Goal: Obtain resource: Download file/media

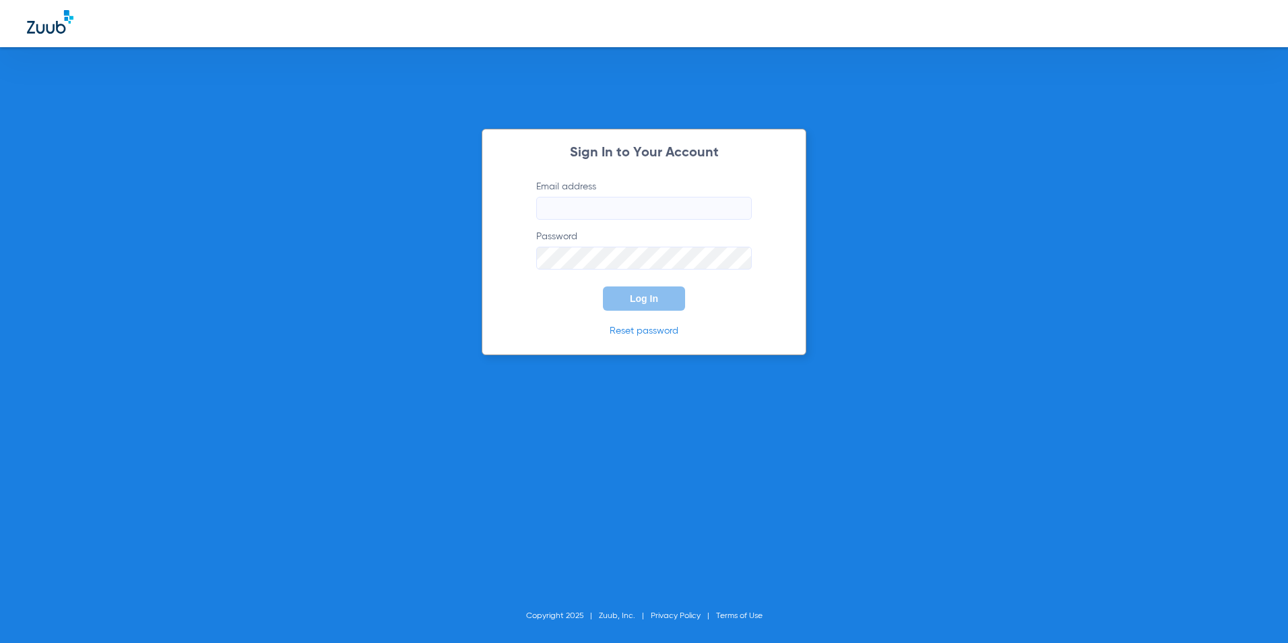
type input "[EMAIL_ADDRESS][DOMAIN_NAME]"
click at [639, 307] on button "Log In" at bounding box center [644, 298] width 82 height 24
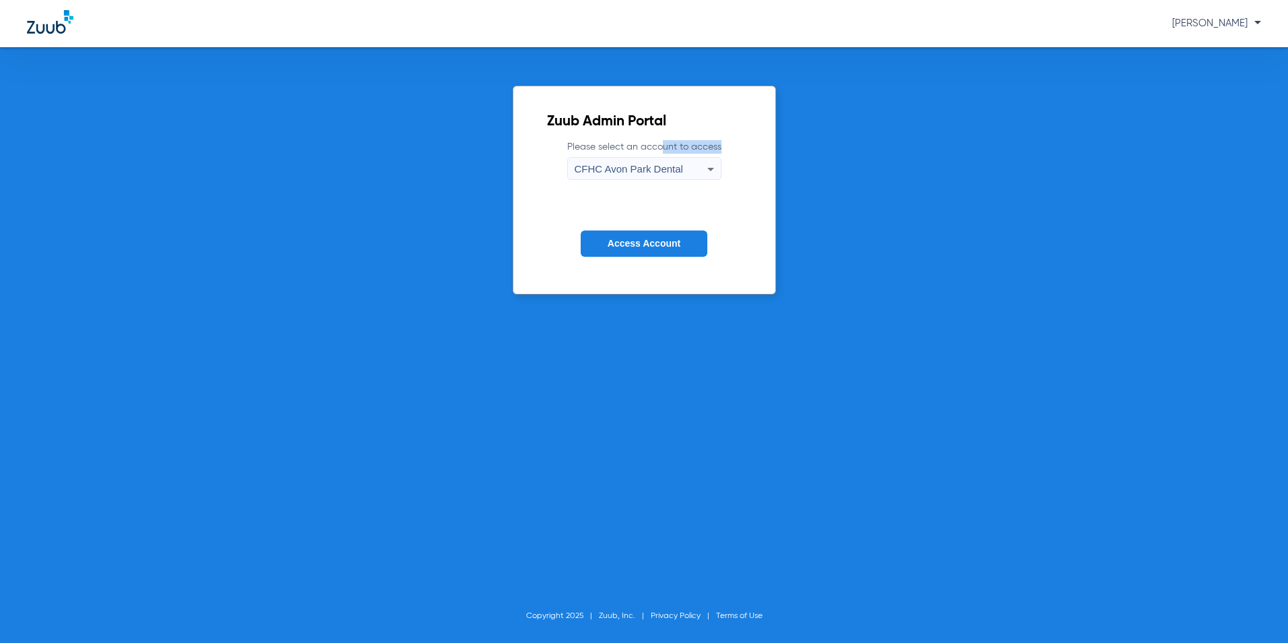
click at [656, 156] on label "Please select an account to access CFHC Avon Park Dental" at bounding box center [644, 160] width 154 height 40
drag, startPoint x: 656, startPoint y: 156, endPoint x: 655, endPoint y: 166, distance: 9.5
click at [655, 166] on span "CFHC Avon Park Dental" at bounding box center [629, 168] width 108 height 11
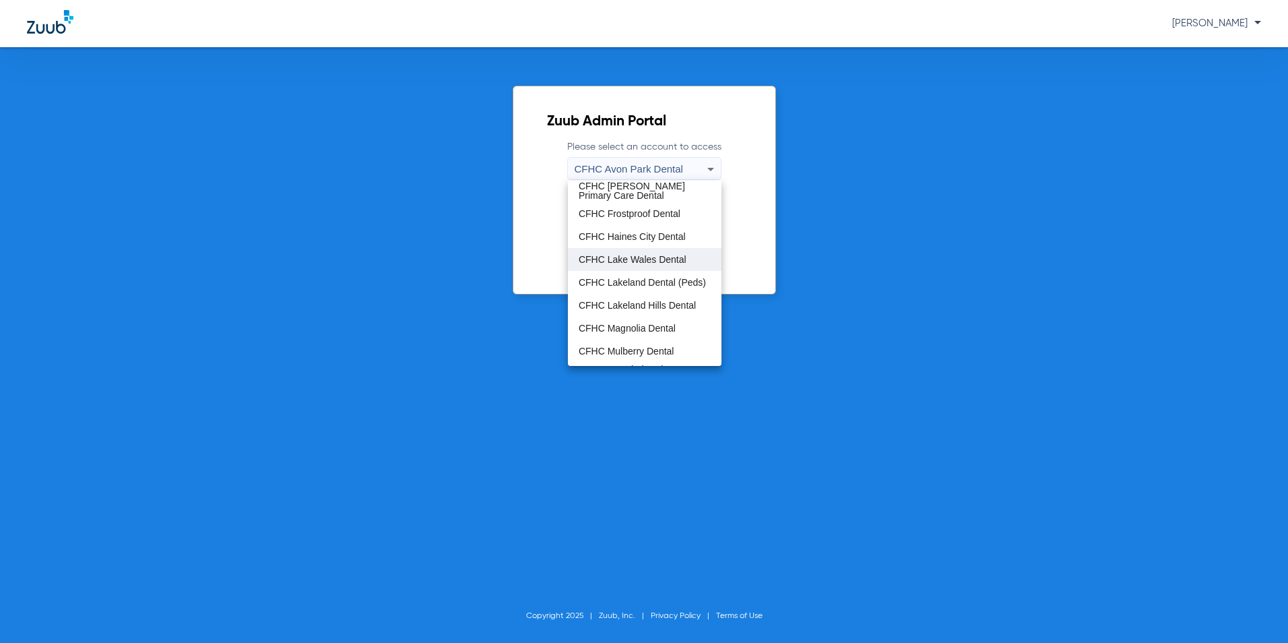
scroll to position [90, 0]
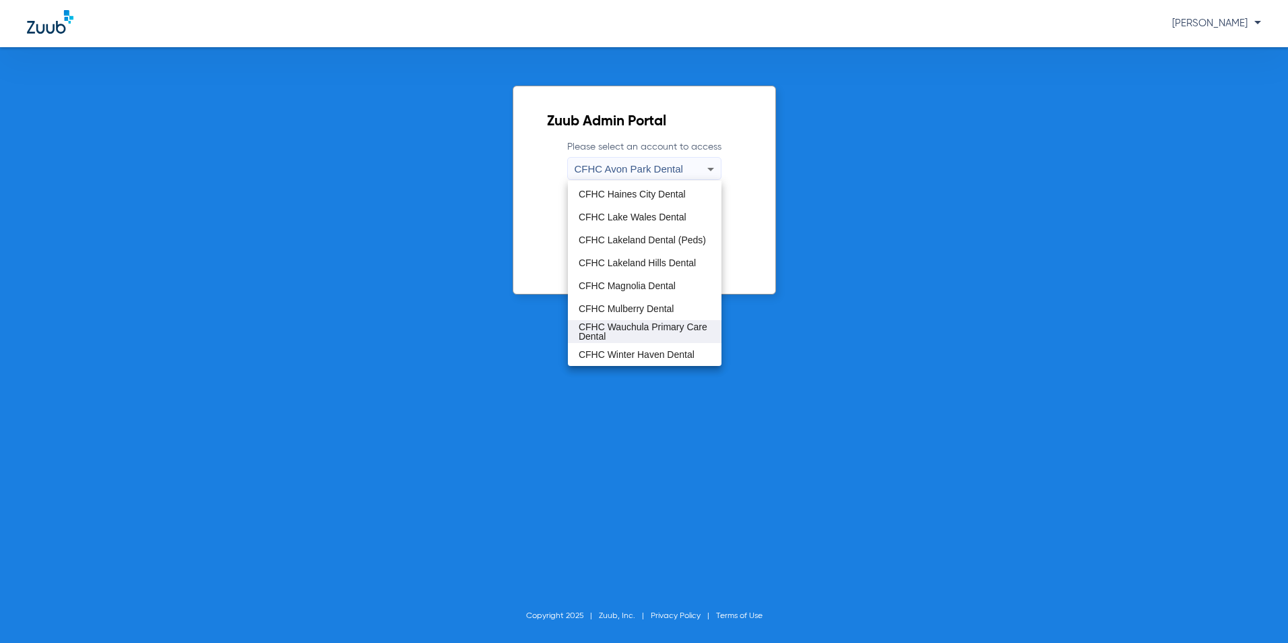
click at [616, 327] on span "CFHC Wauchula Primary Care Dental" at bounding box center [645, 331] width 132 height 19
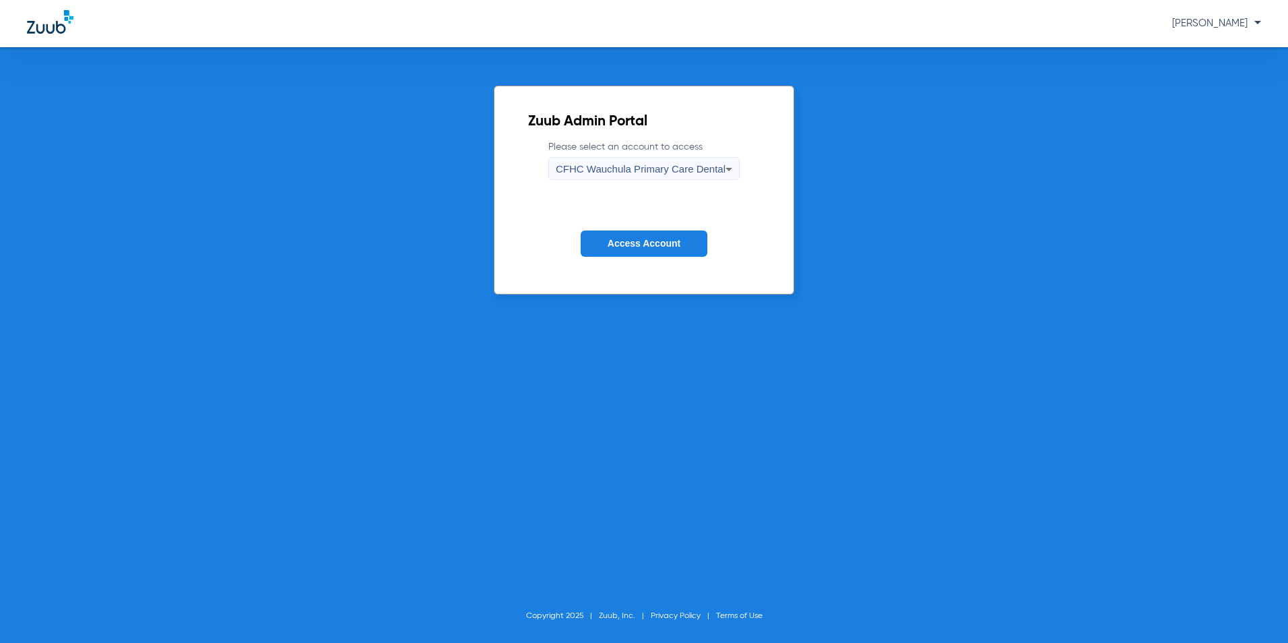
click at [674, 251] on button "Access Account" at bounding box center [644, 243] width 127 height 26
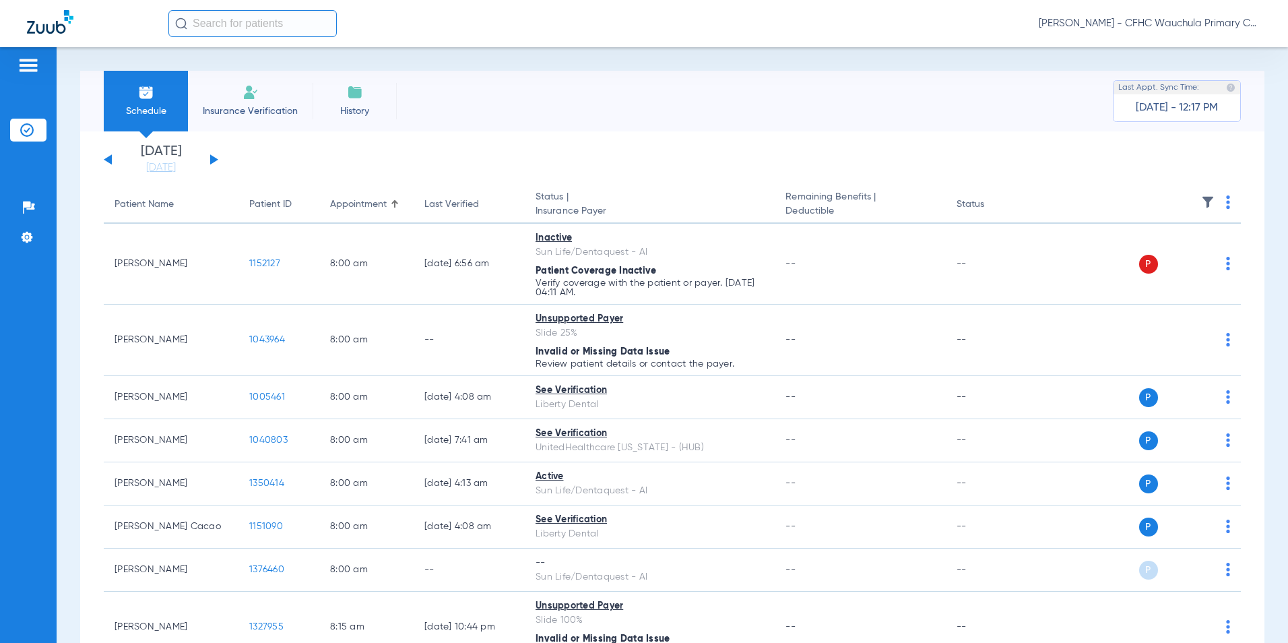
click at [213, 158] on button at bounding box center [214, 159] width 8 height 10
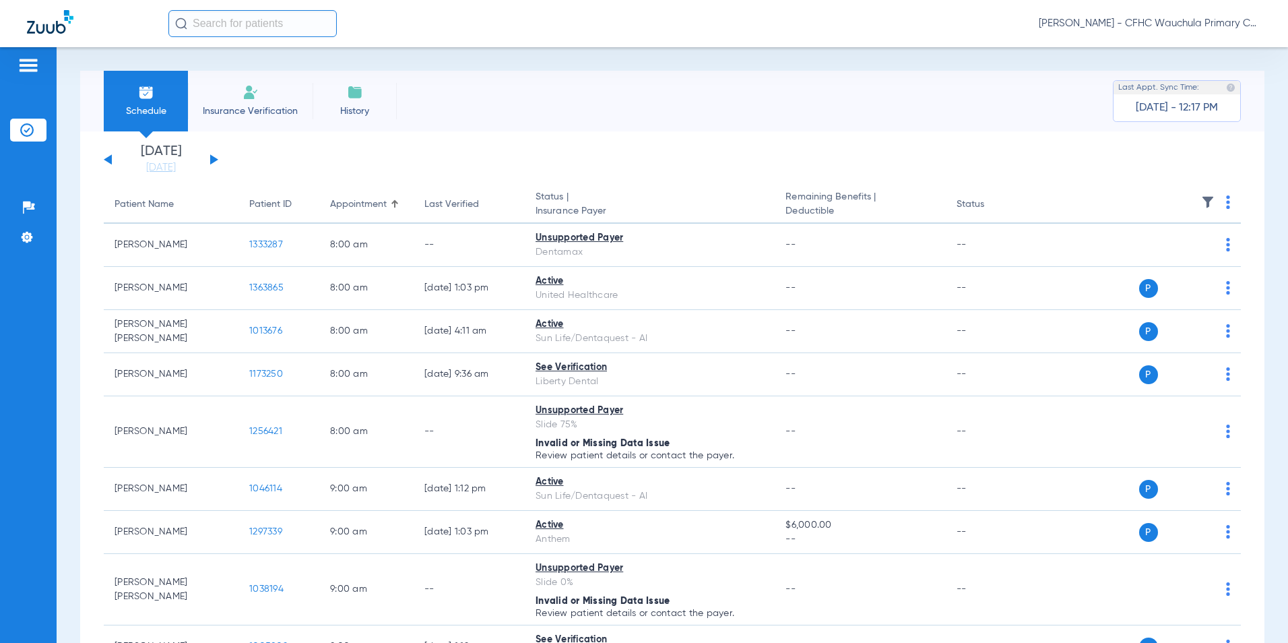
drag, startPoint x: 671, startPoint y: 96, endPoint x: 687, endPoint y: 80, distance: 22.9
click at [672, 96] on div "Schedule Insurance Verification History Last Appt. Sync Time: Today - 12:17 PM" at bounding box center [672, 101] width 1184 height 61
click at [419, 156] on app-single-date-navigator "Monday 06-09-2025 Tuesday 06-10-2025 Wednesday 06-11-2025 Thursday 06-12-2025 F…" at bounding box center [672, 160] width 1137 height 30
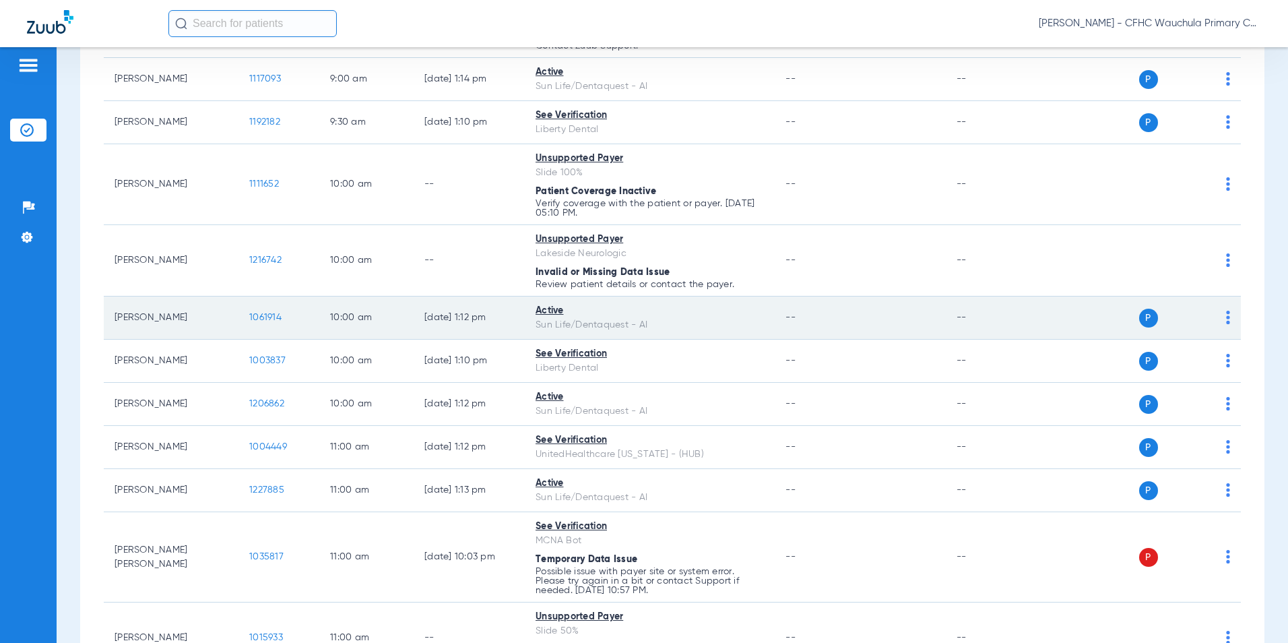
scroll to position [674, 0]
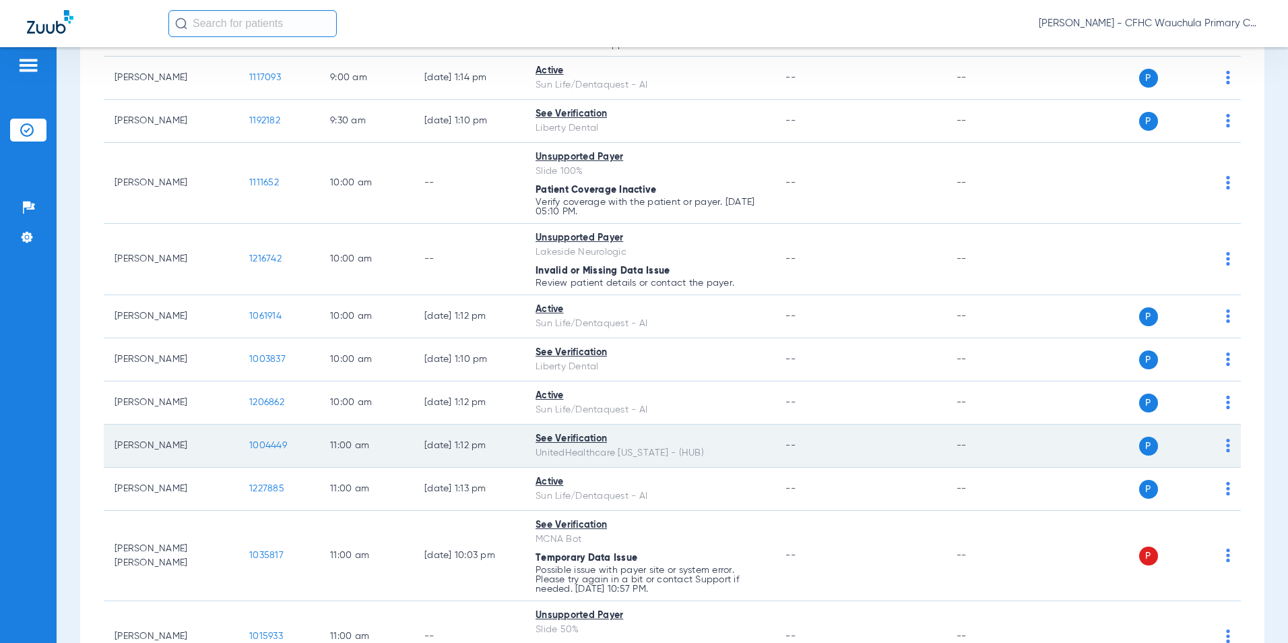
click at [257, 447] on span "1004449" at bounding box center [268, 445] width 38 height 9
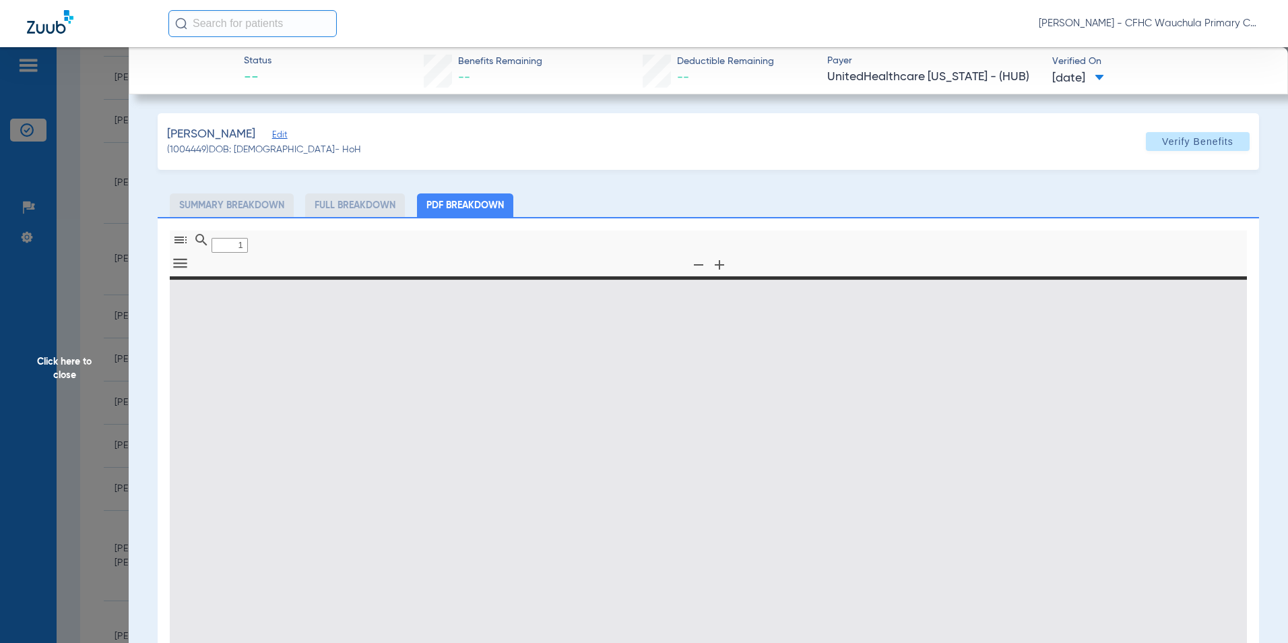
type input "0"
select select "page-width"
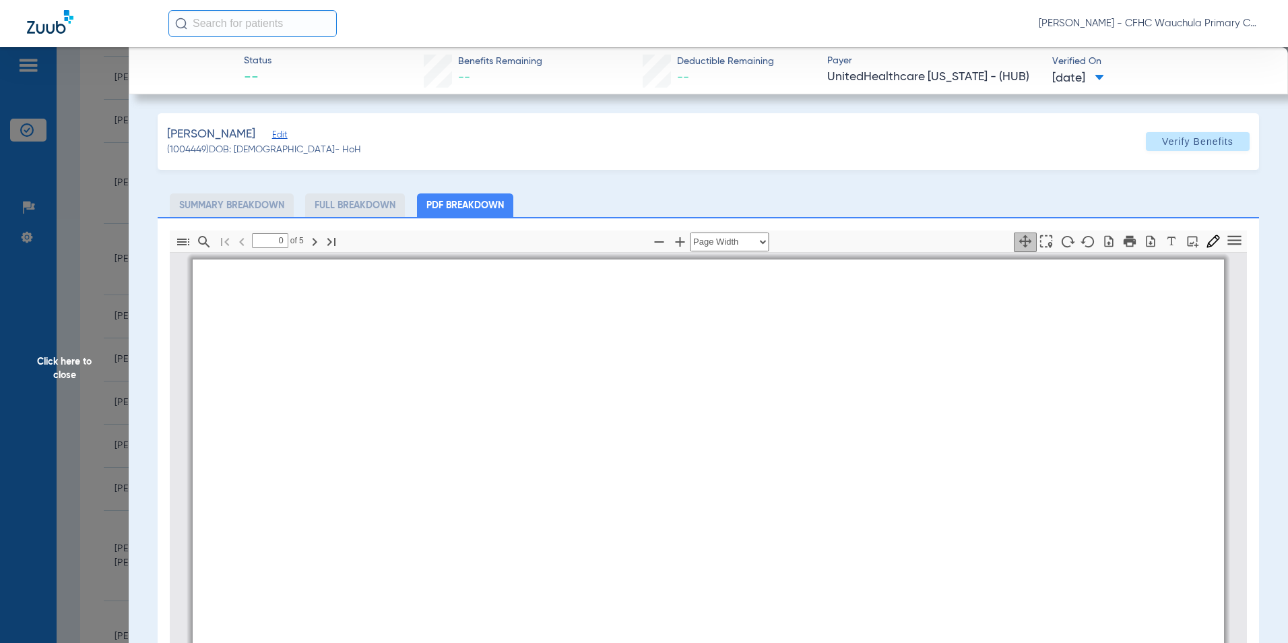
type input "1"
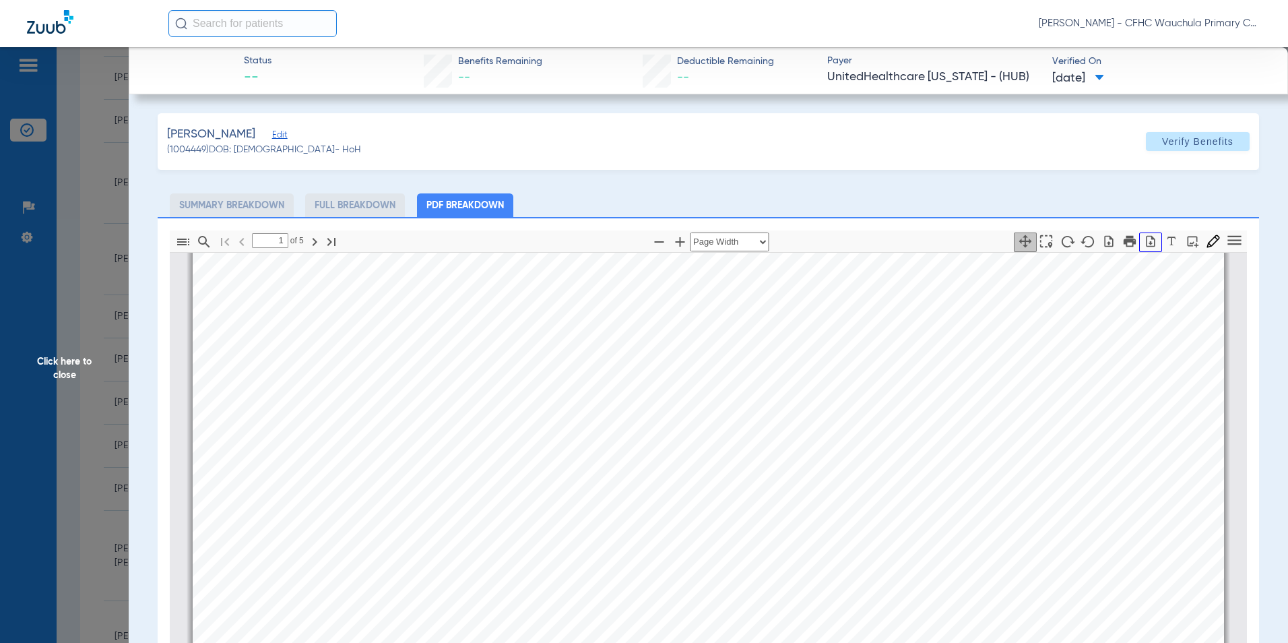
click at [1147, 239] on icon "button" at bounding box center [1151, 240] width 9 height 11
click at [67, 369] on span "Click here to close" at bounding box center [64, 368] width 129 height 643
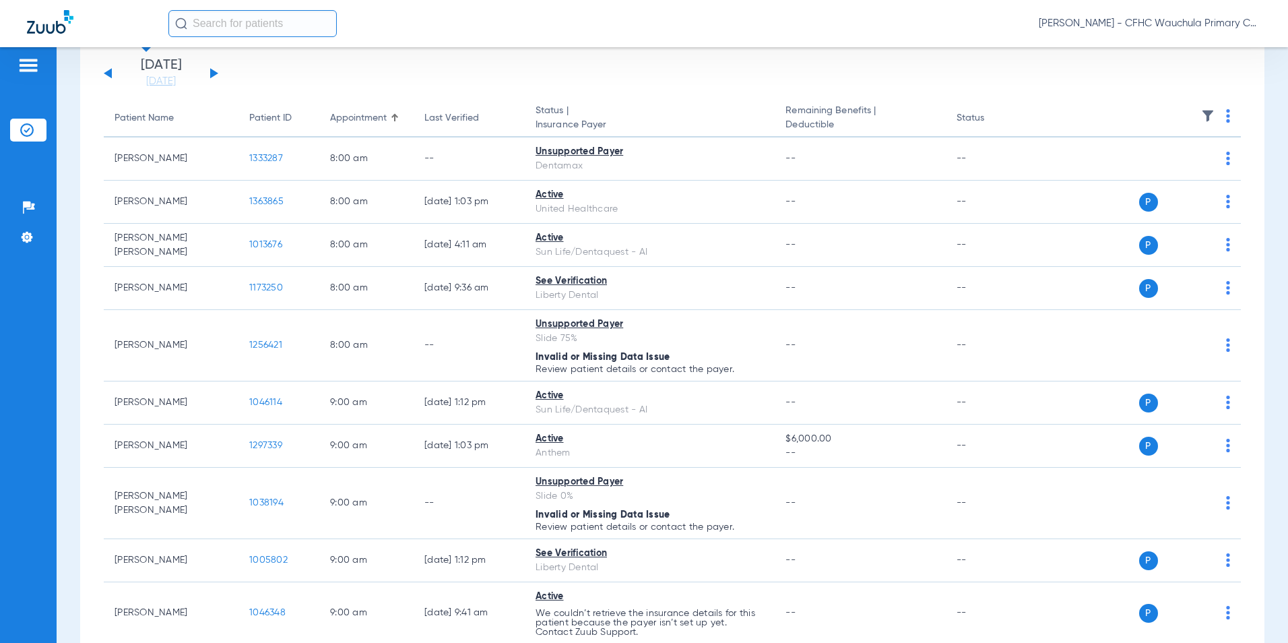
scroll to position [0, 0]
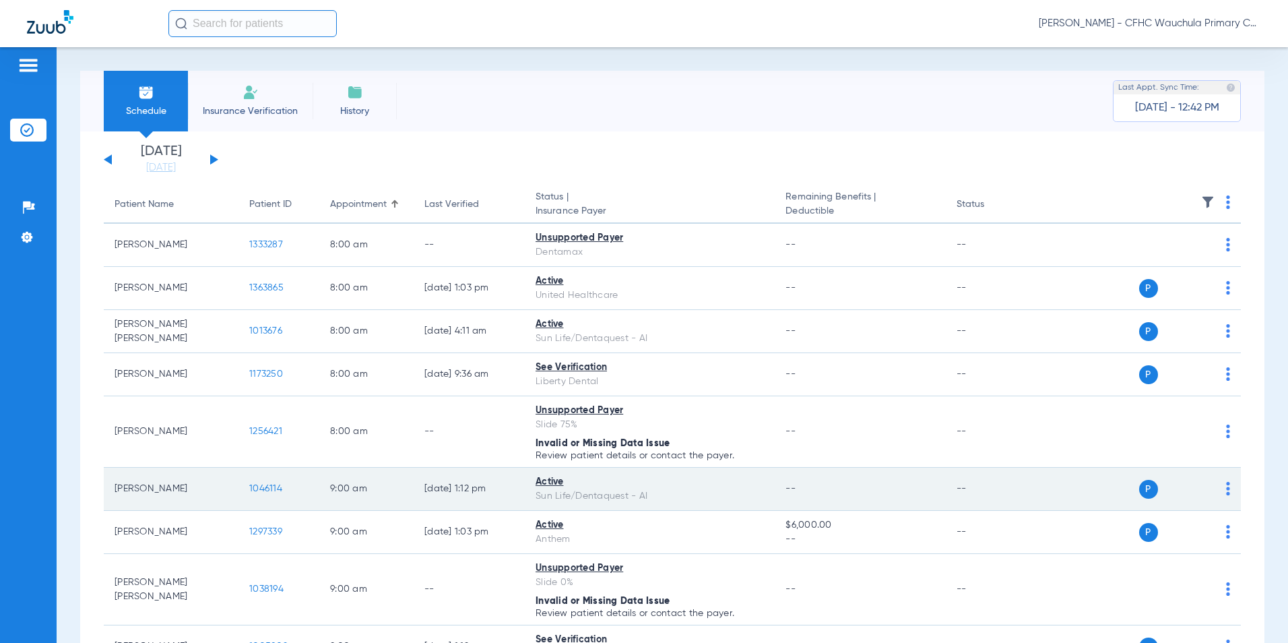
click at [263, 490] on span "1046114" at bounding box center [265, 488] width 33 height 9
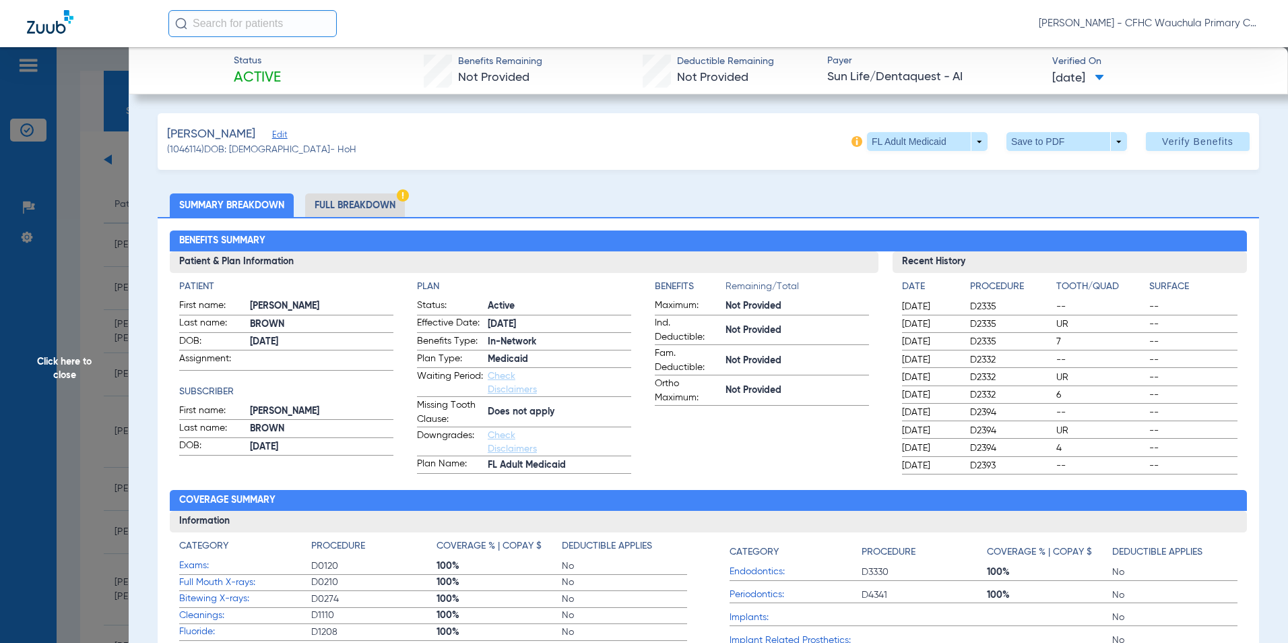
click at [387, 203] on li "Full Breakdown" at bounding box center [355, 205] width 100 height 24
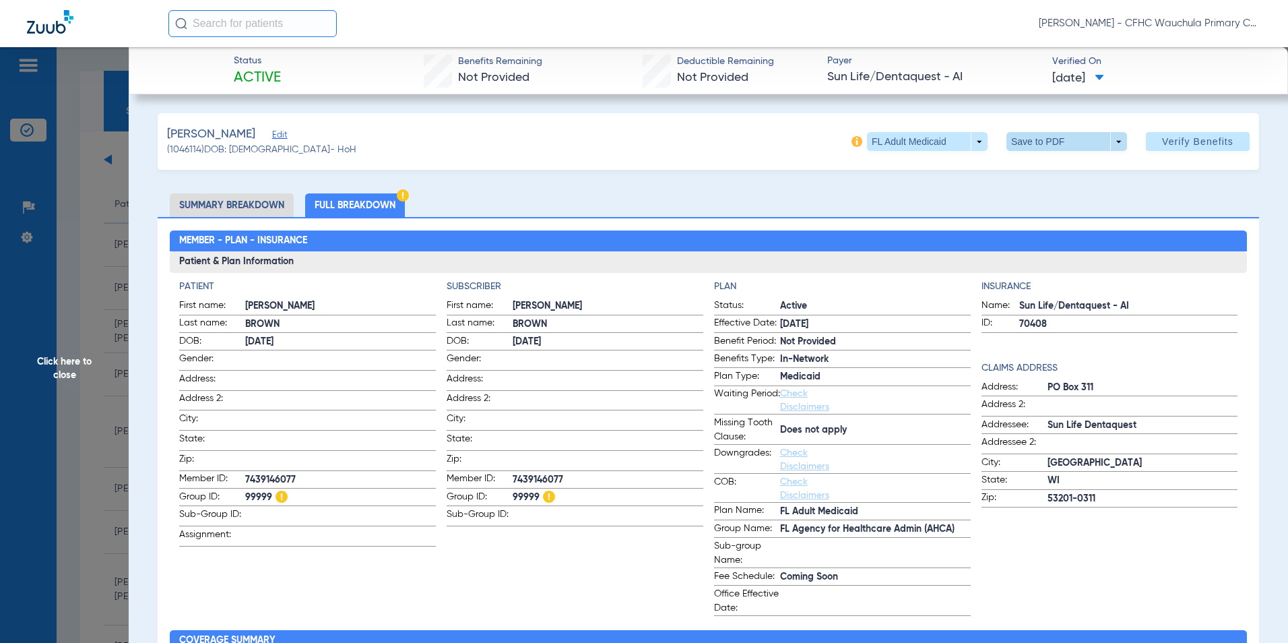
click at [1051, 142] on span at bounding box center [1066, 141] width 32 height 32
drag, startPoint x: 1033, startPoint y: 164, endPoint x: 959, endPoint y: 228, distance: 98.0
click at [1033, 165] on button "insert_drive_file Save to PDF" at bounding box center [1048, 168] width 102 height 27
